Goal: Check status: Check status

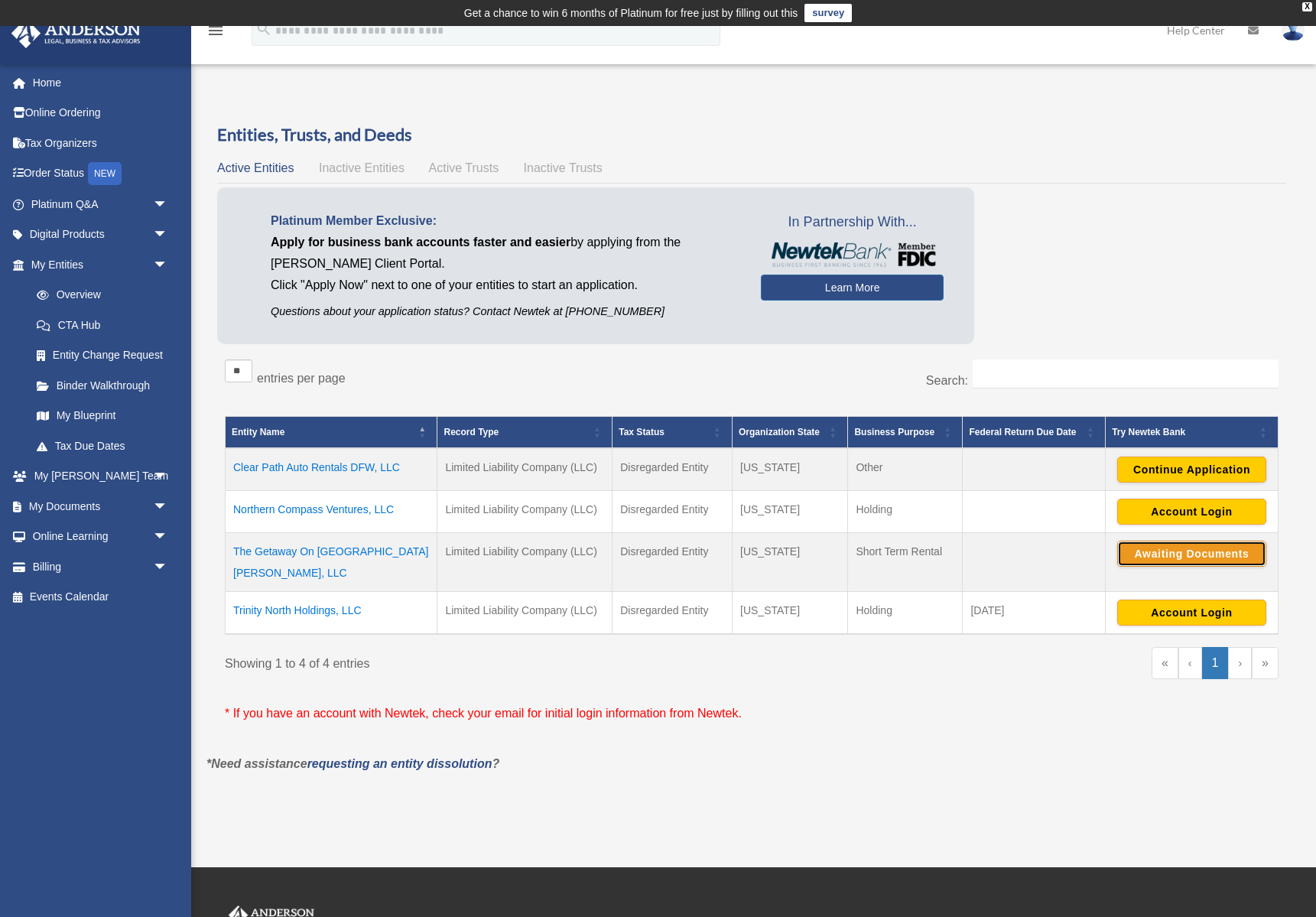
click at [1220, 550] on button "Awaiting Documents" at bounding box center [1192, 554] width 149 height 26
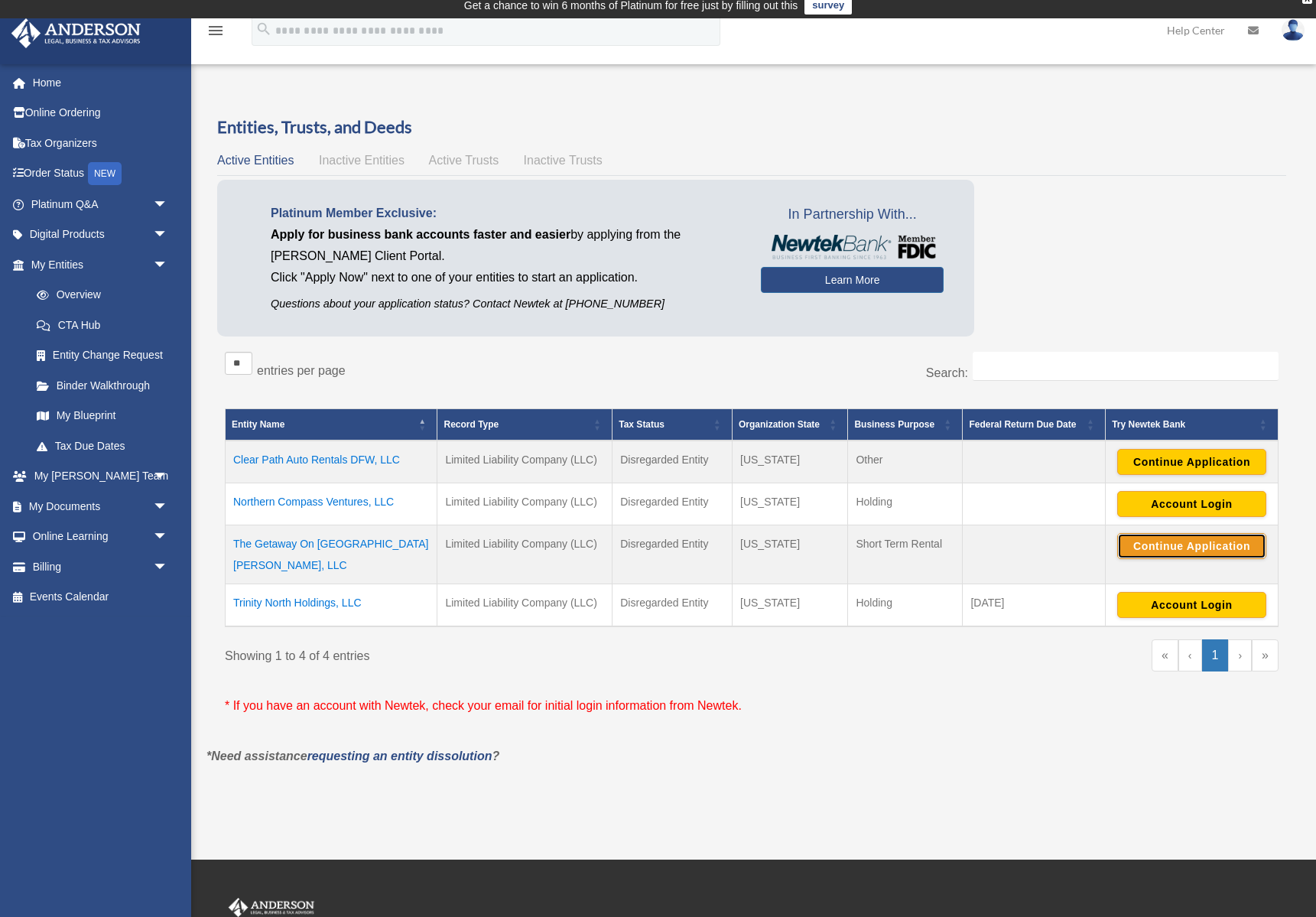
scroll to position [11, 0]
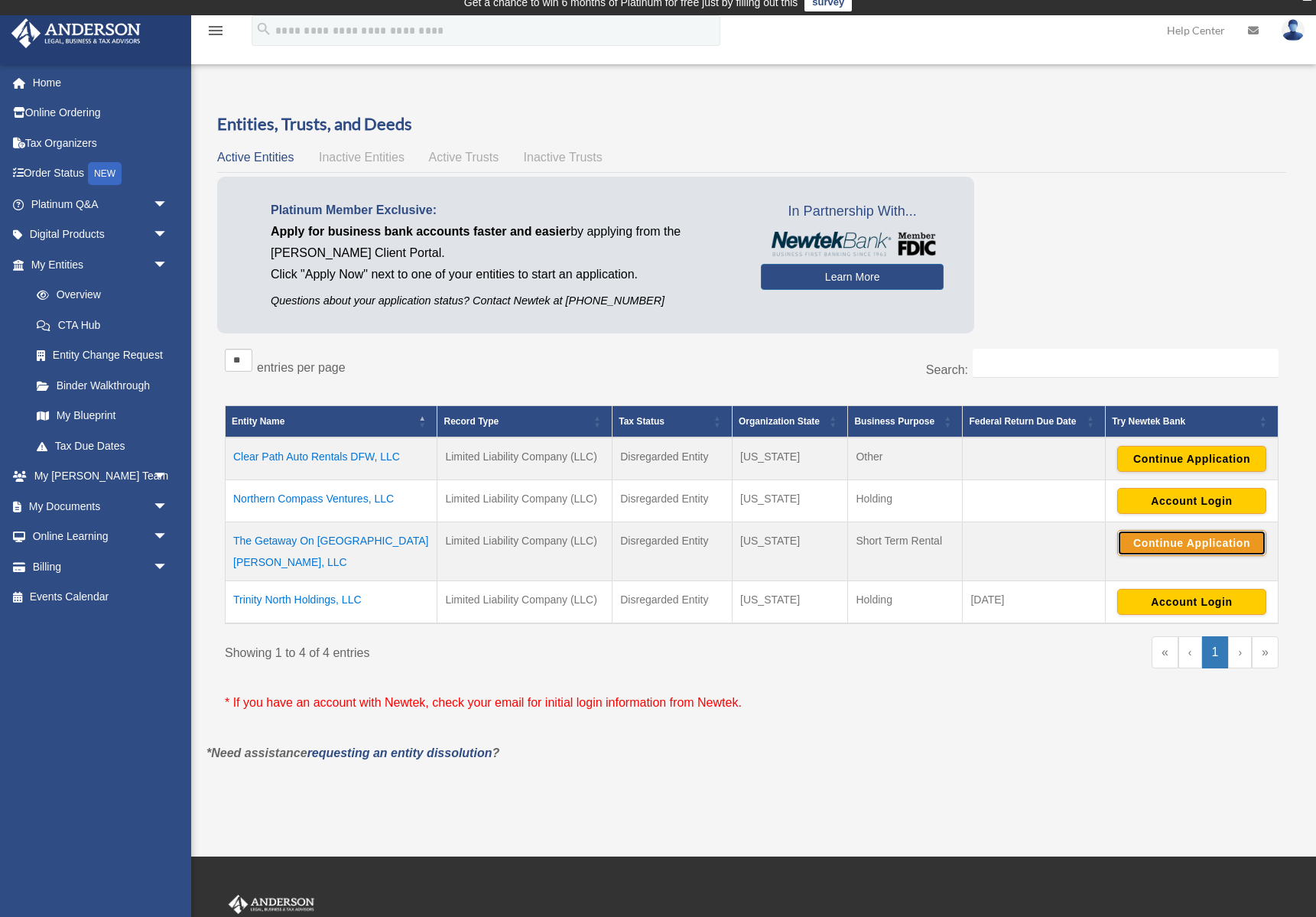
click at [1155, 551] on button "Continue Application" at bounding box center [1192, 543] width 149 height 26
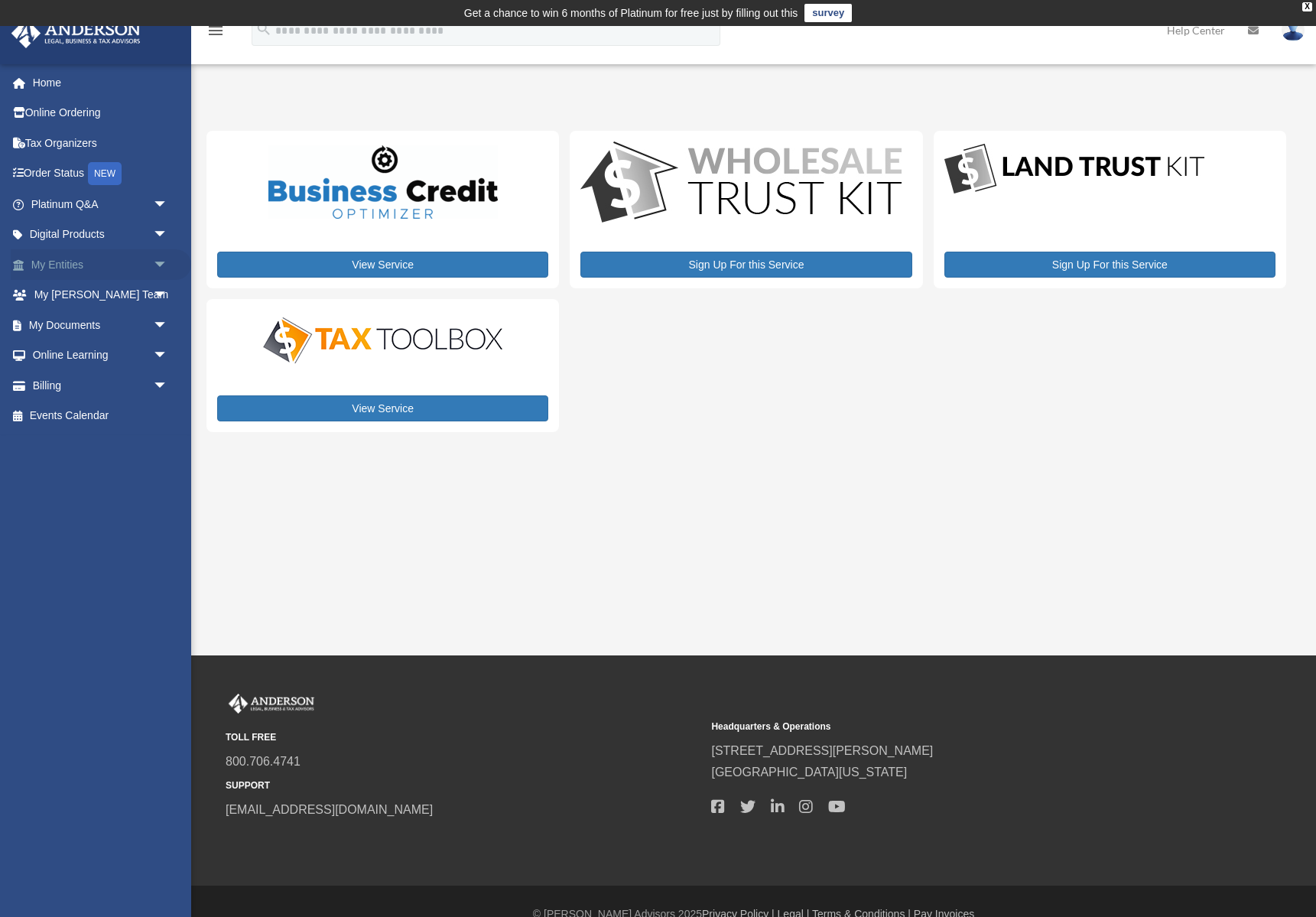
click at [55, 258] on link "My Entities arrow_drop_down" at bounding box center [101, 264] width 181 height 31
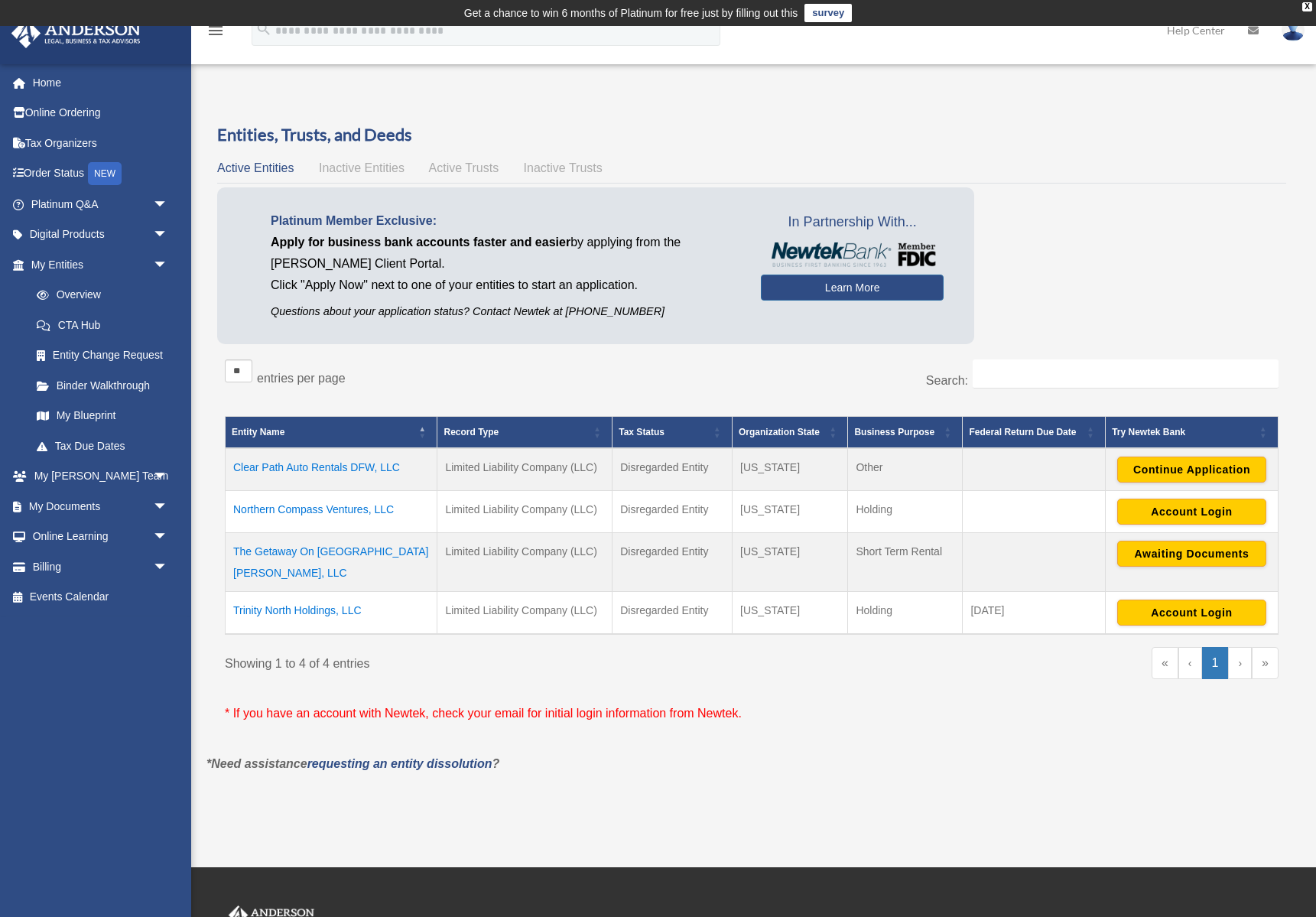
click at [358, 553] on td "The Getaway On Saint Martin Bay, LLC" at bounding box center [331, 561] width 212 height 59
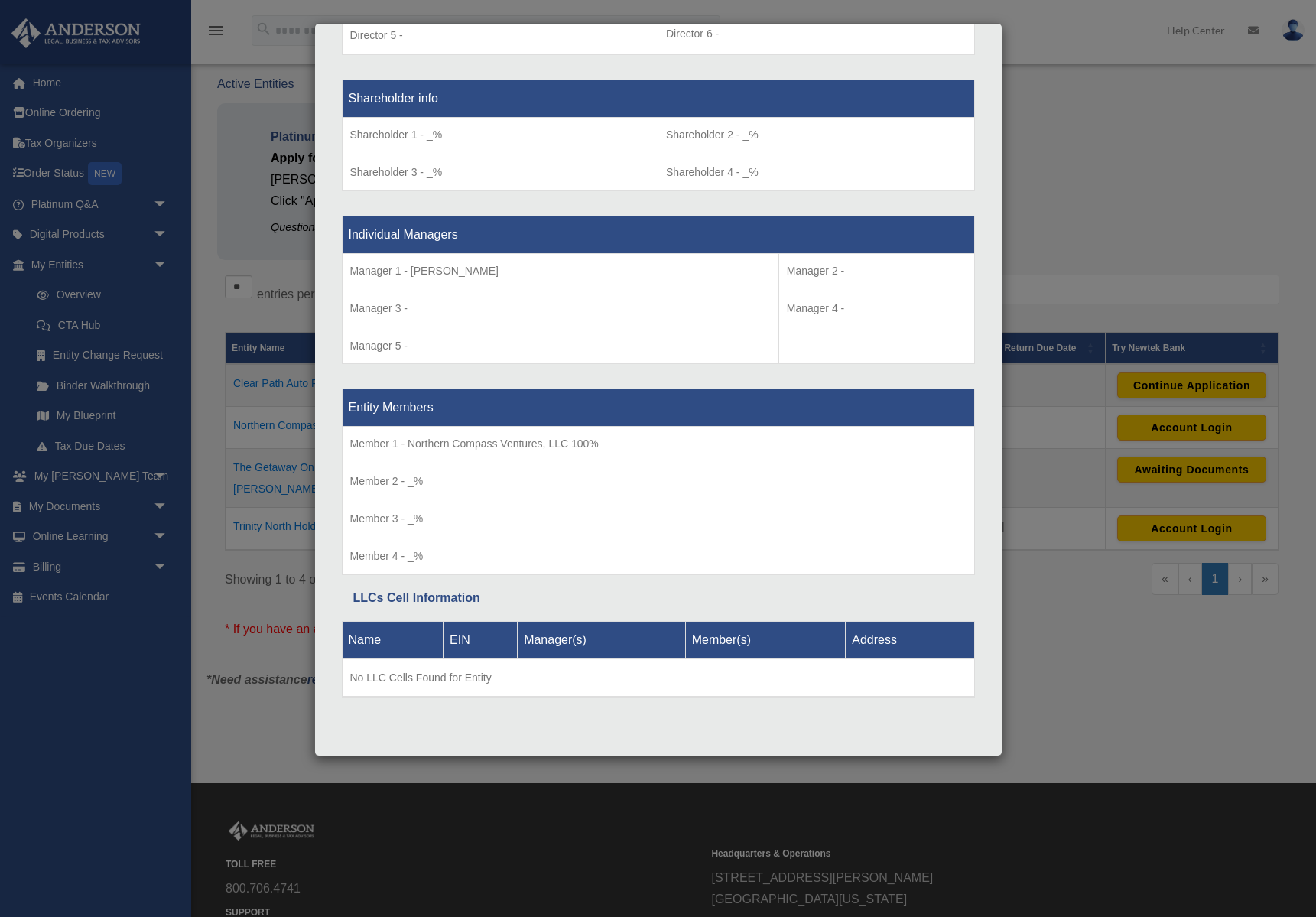
scroll to position [220, 0]
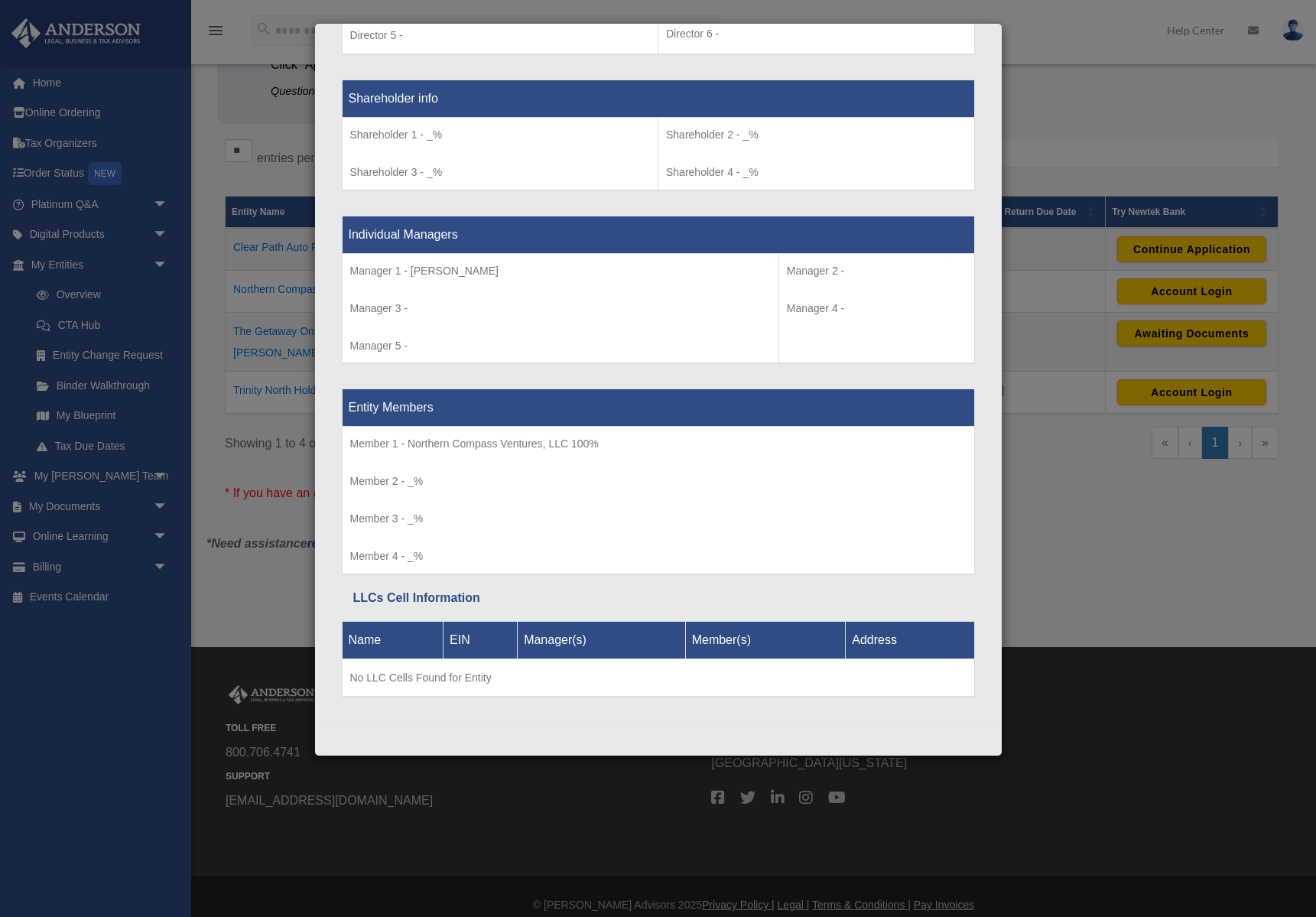
click at [1066, 532] on div "Details × Articles Sent Organizational Date" at bounding box center [658, 458] width 1316 height 917
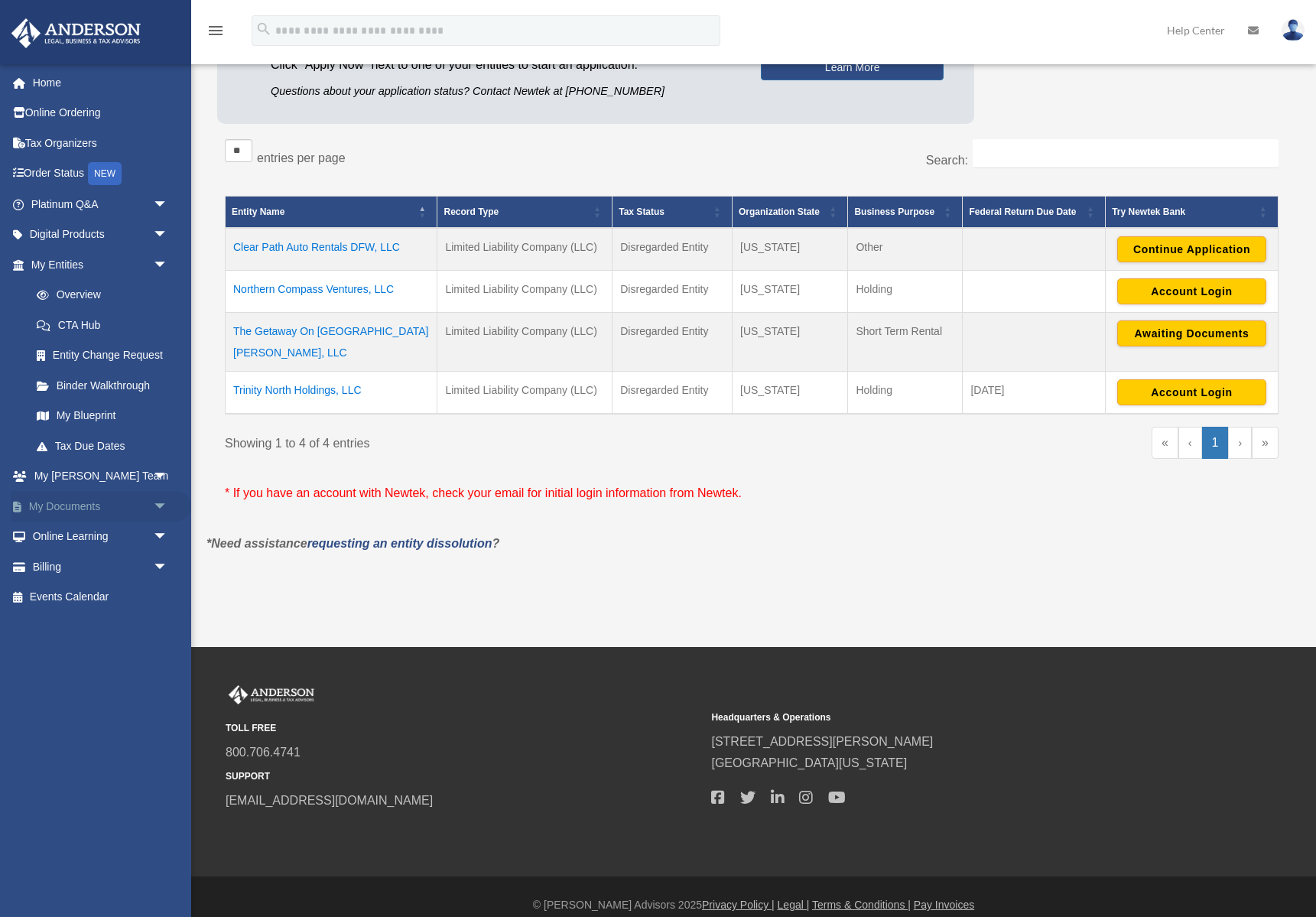
click at [70, 506] on link "My Documents arrow_drop_down" at bounding box center [101, 506] width 181 height 31
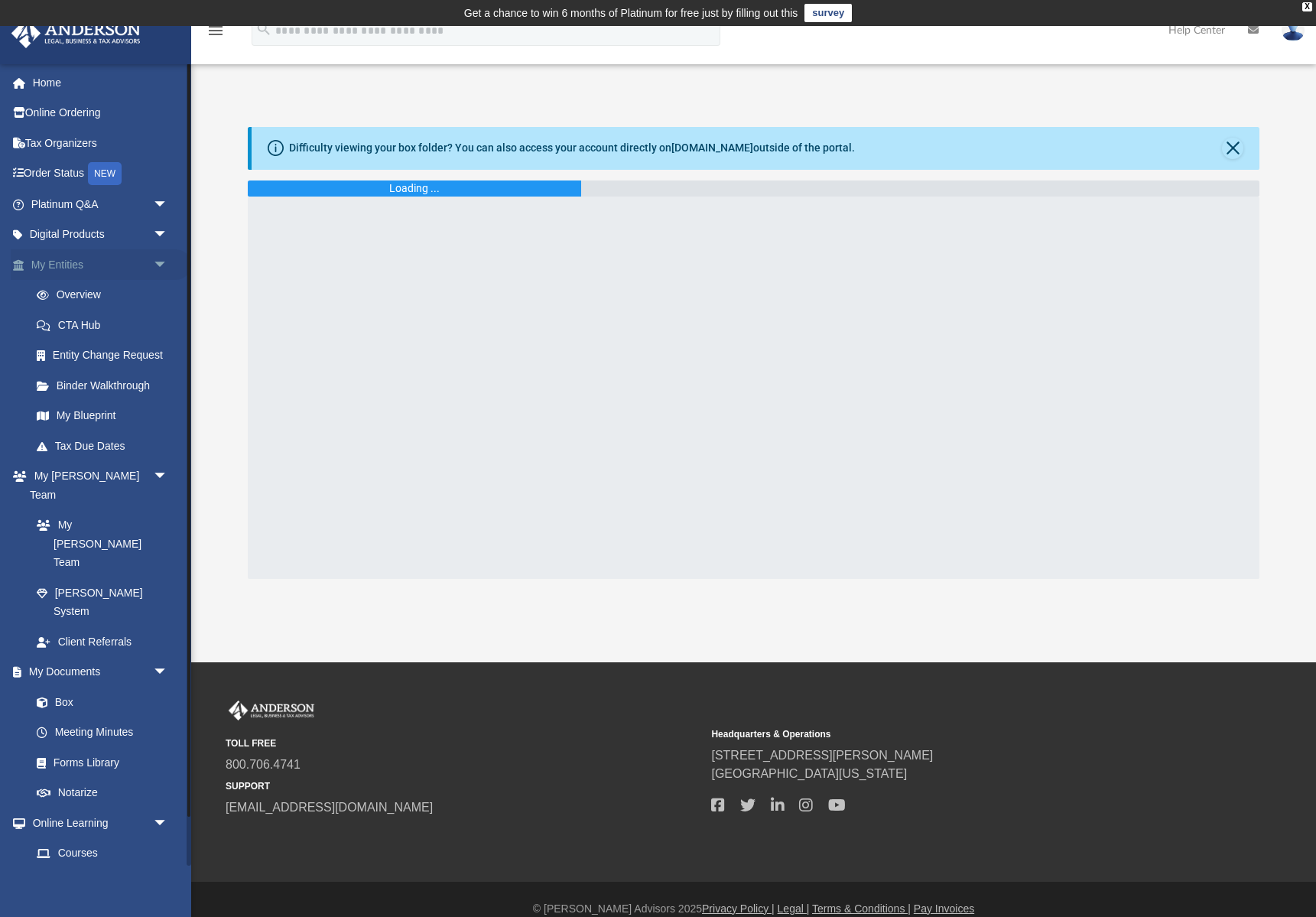
click at [63, 267] on link "My Entities arrow_drop_down" at bounding box center [101, 264] width 181 height 31
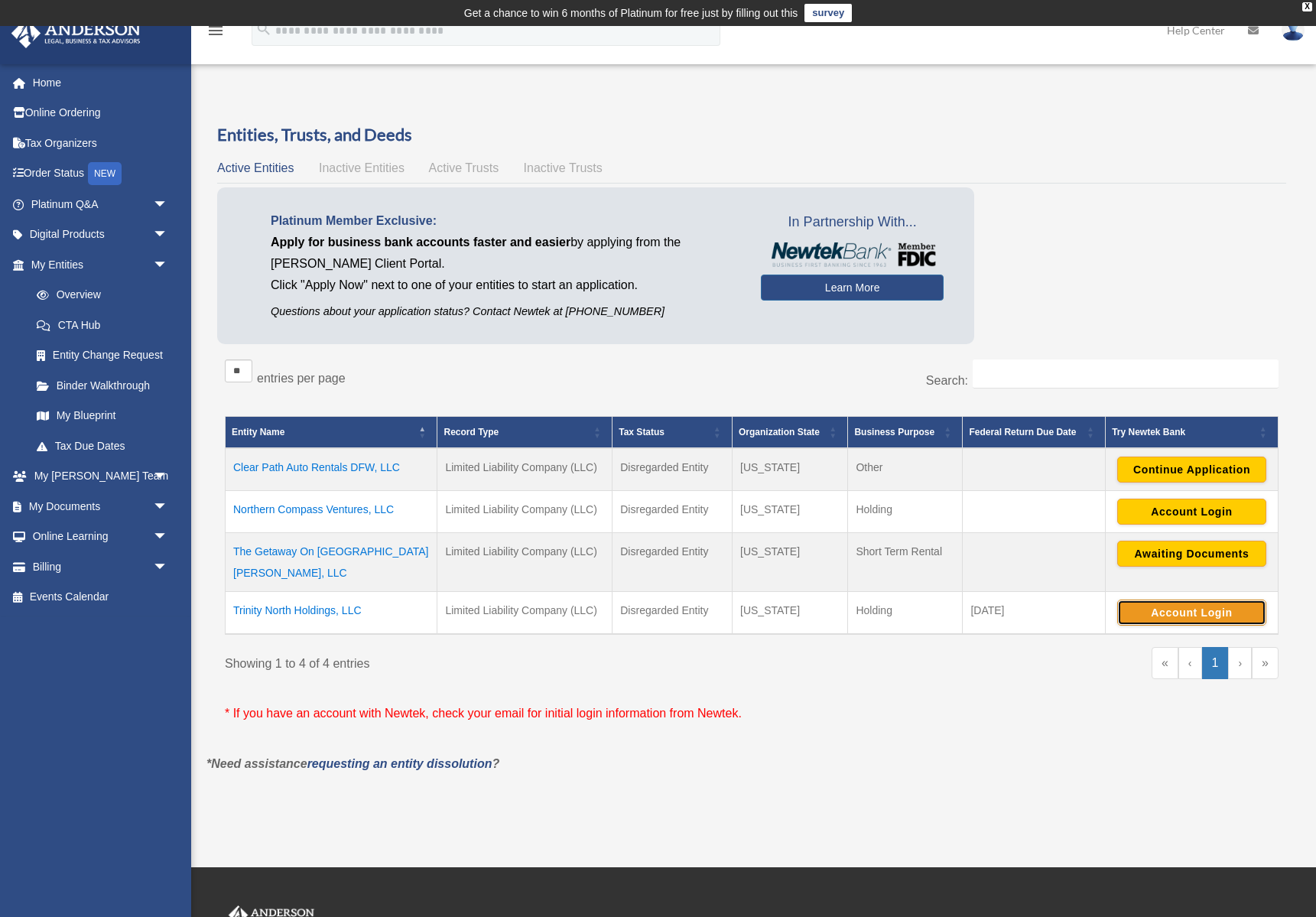
click at [1183, 599] on button "Account Login" at bounding box center [1192, 612] width 149 height 26
